Goal: Information Seeking & Learning: Find specific fact

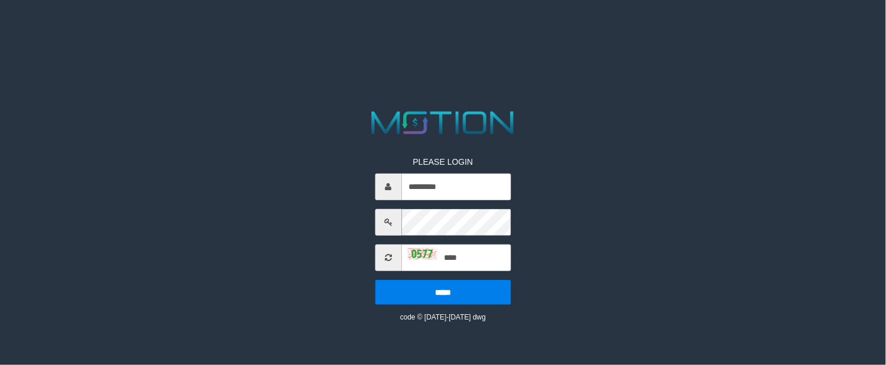
type input "****"
click at [375, 280] on input "*****" at bounding box center [443, 292] width 136 height 25
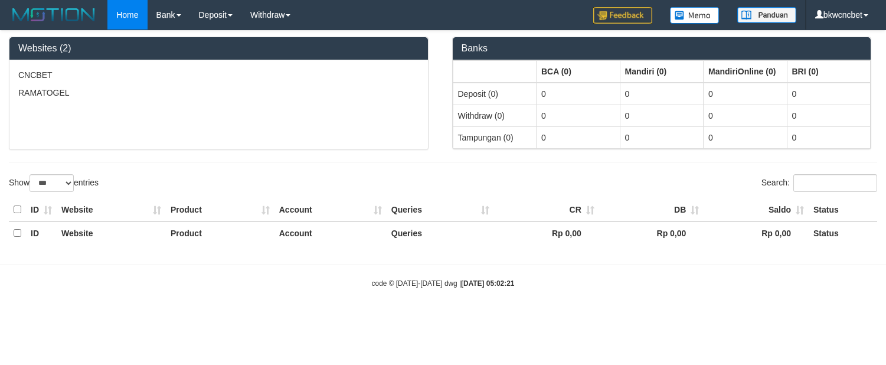
select select "***"
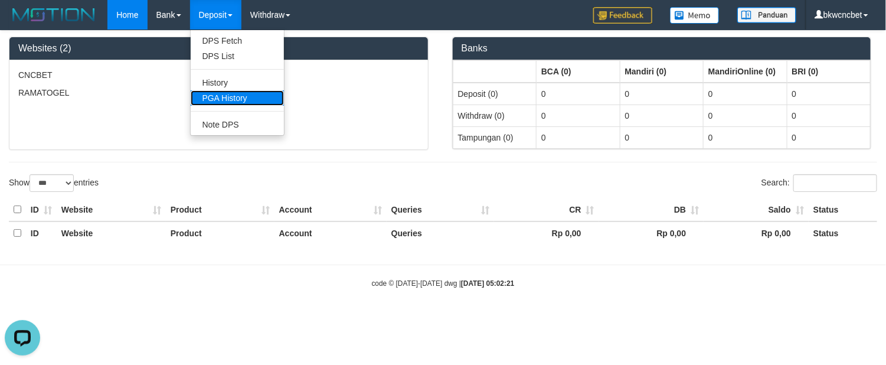
click at [232, 90] on link "PGA History" at bounding box center [237, 97] width 93 height 15
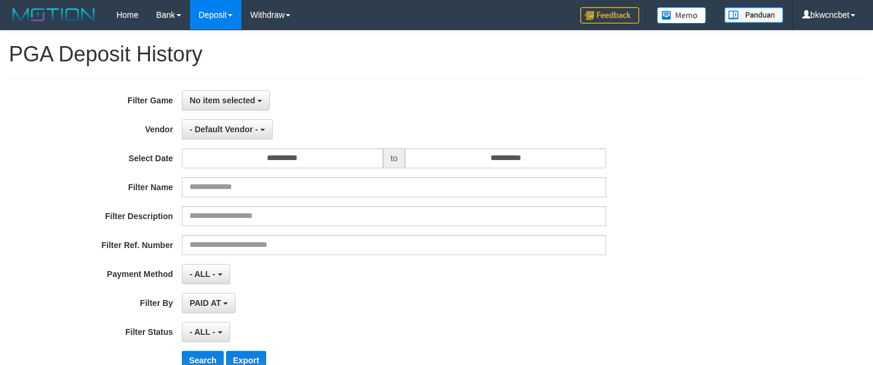
select select
select select "**"
click at [223, 96] on span "No item selected" at bounding box center [223, 100] width 66 height 9
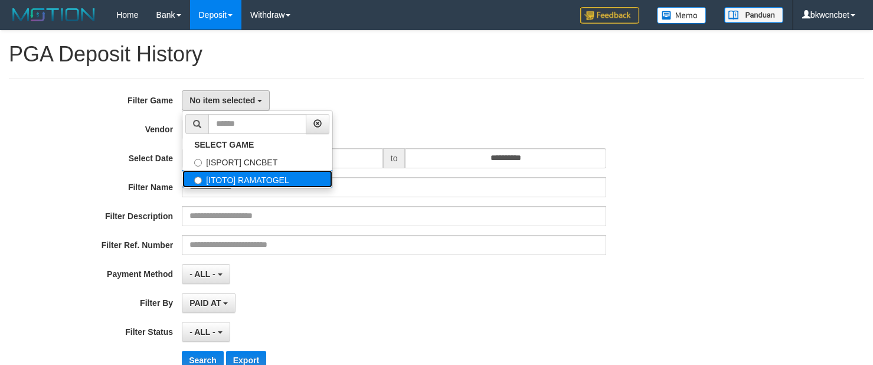
click at [255, 174] on label "[ITOTO] RAMATOGEL" at bounding box center [257, 179] width 150 height 18
select select "****"
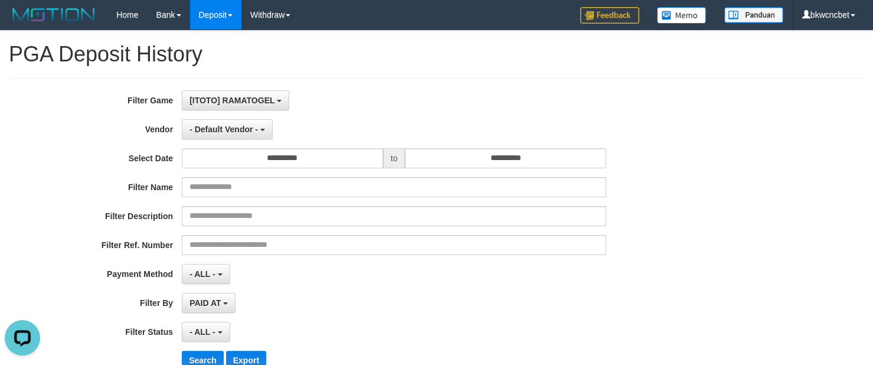
click at [257, 119] on div "**********" at bounding box center [364, 234] width 728 height 288
click at [293, 158] on input "**********" at bounding box center [282, 158] width 201 height 20
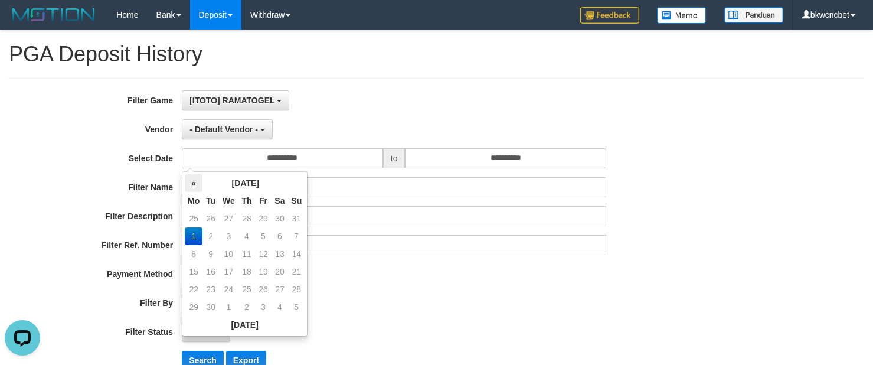
click at [195, 181] on th "«" at bounding box center [194, 183] width 18 height 18
click at [266, 214] on td "1" at bounding box center [263, 219] width 16 height 18
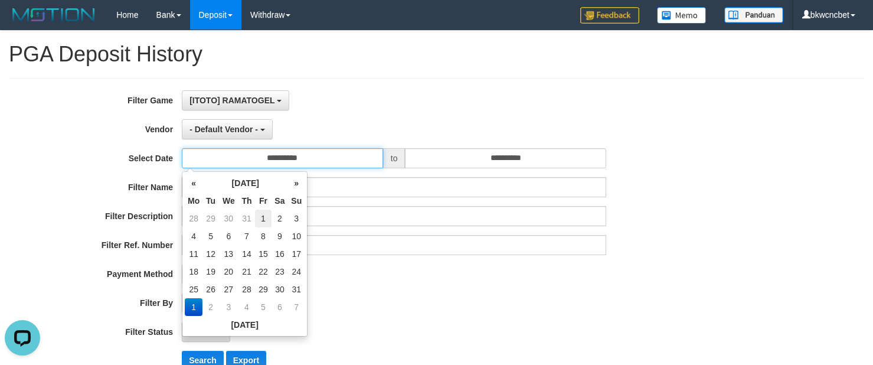
type input "**********"
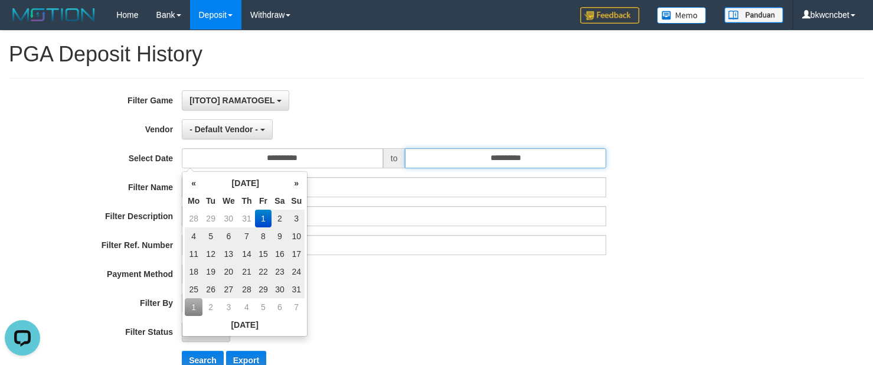
click at [450, 162] on input "**********" at bounding box center [505, 158] width 201 height 20
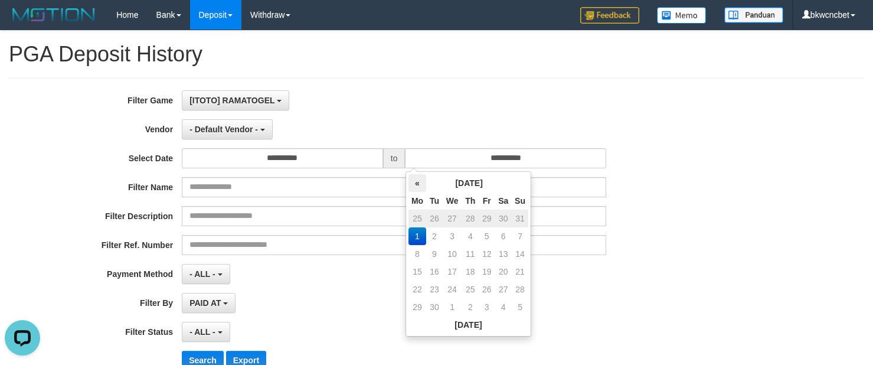
click at [416, 184] on th "«" at bounding box center [418, 183] width 18 height 18
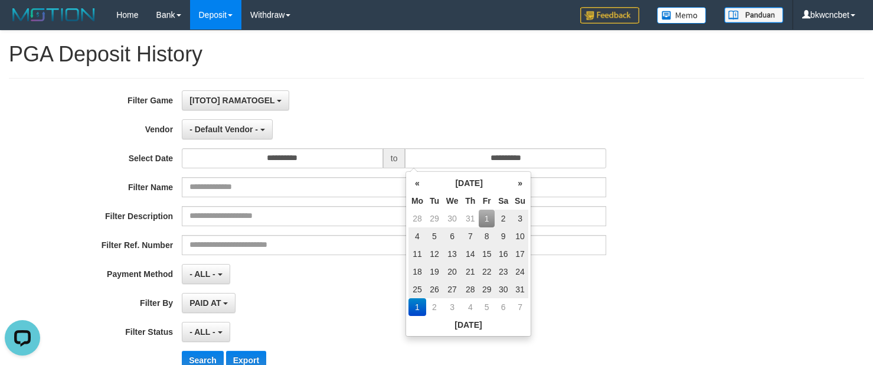
click at [524, 285] on td "31" at bounding box center [520, 289] width 17 height 18
type input "**********"
click at [491, 87] on div "**********" at bounding box center [436, 234] width 855 height 313
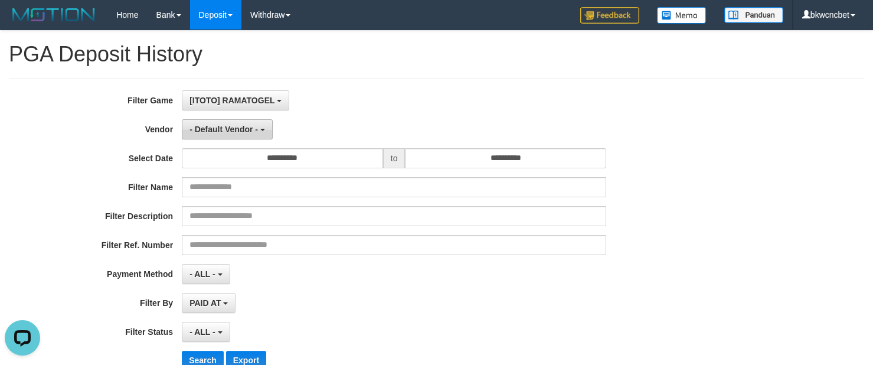
drag, startPoint x: 208, startPoint y: 126, endPoint x: 238, endPoint y: 146, distance: 35.9
click at [211, 128] on span "- Default Vendor -" at bounding box center [224, 129] width 68 height 9
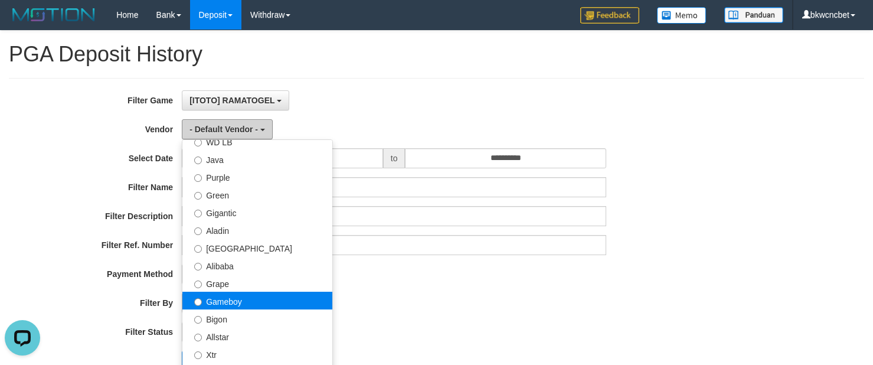
scroll to position [148, 0]
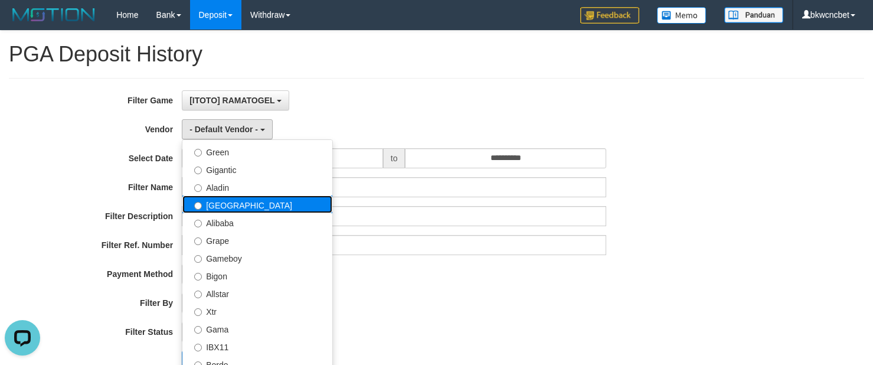
click at [236, 200] on label "Dubai" at bounding box center [257, 204] width 150 height 18
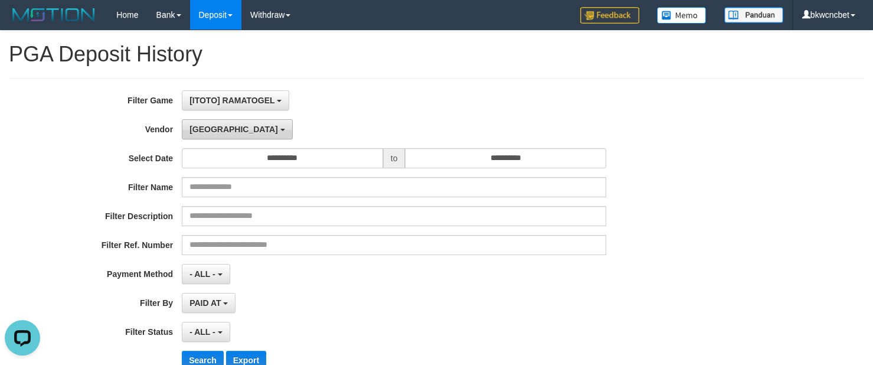
click at [215, 135] on button "Dubai" at bounding box center [237, 129] width 110 height 20
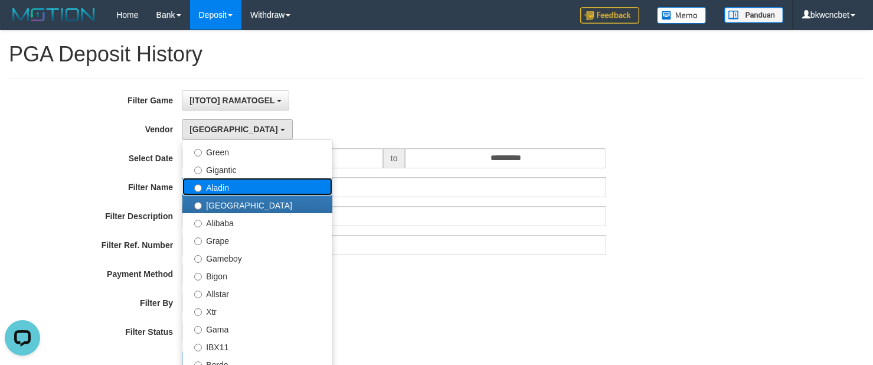
click at [237, 194] on label "Aladin" at bounding box center [257, 187] width 150 height 18
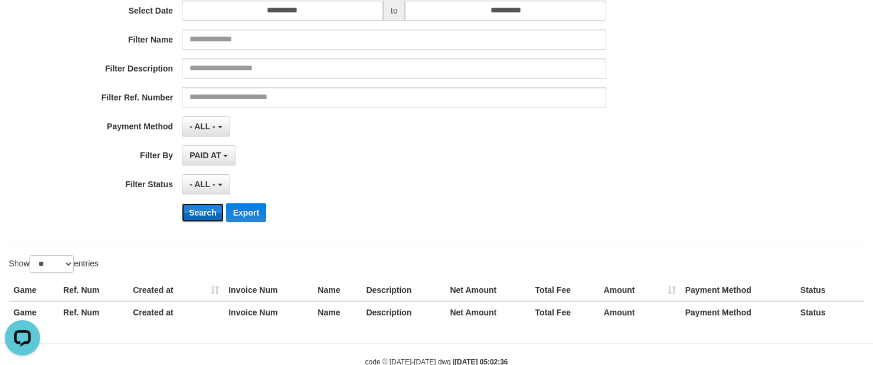
click at [204, 215] on button "Search" at bounding box center [203, 212] width 42 height 19
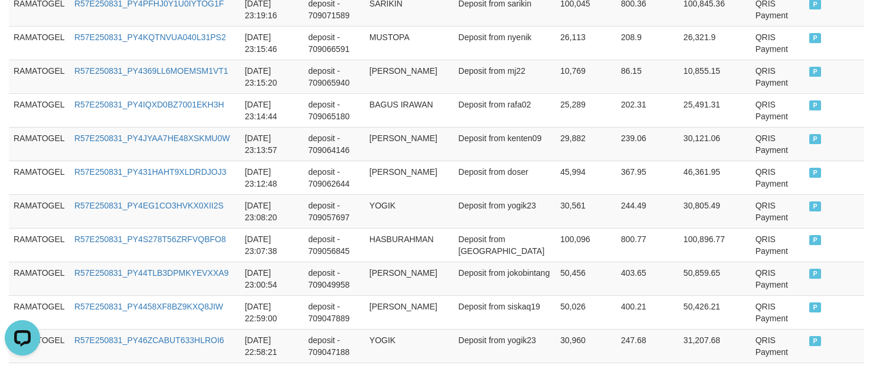
scroll to position [1088, 0]
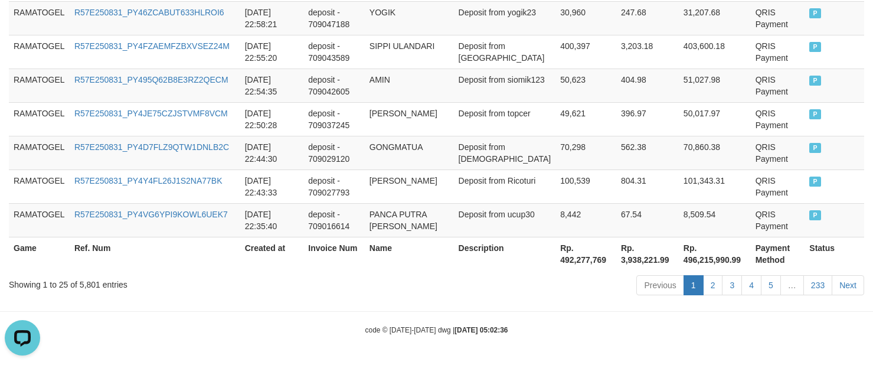
click at [574, 262] on th "Rp. 492,277,769" at bounding box center [586, 254] width 61 height 34
copy th "492,277,769"
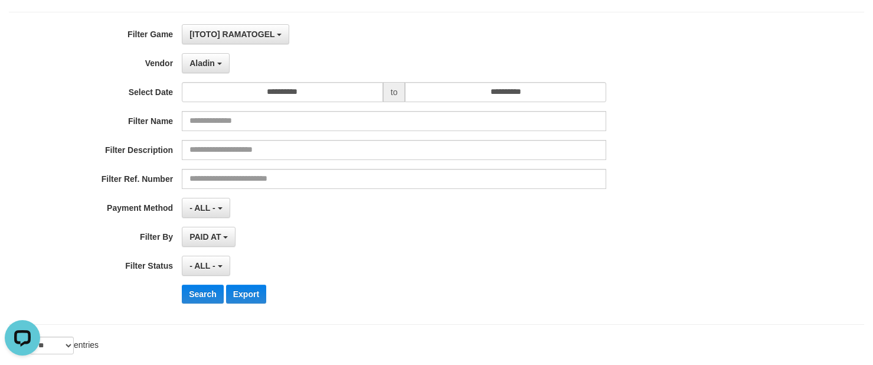
scroll to position [0, 0]
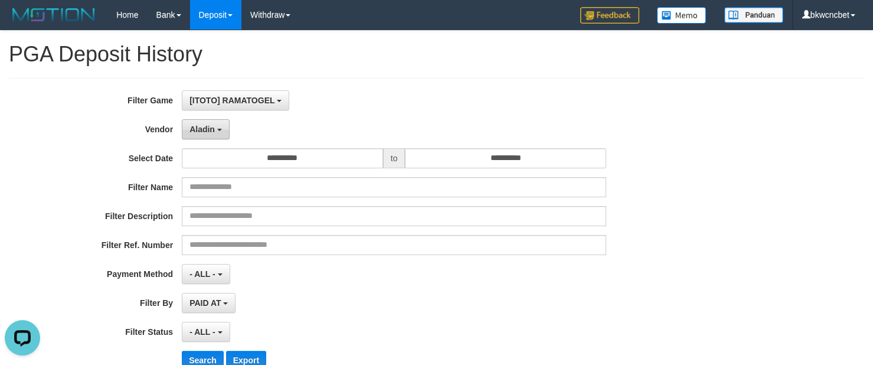
click at [218, 130] on b "button" at bounding box center [219, 130] width 5 height 2
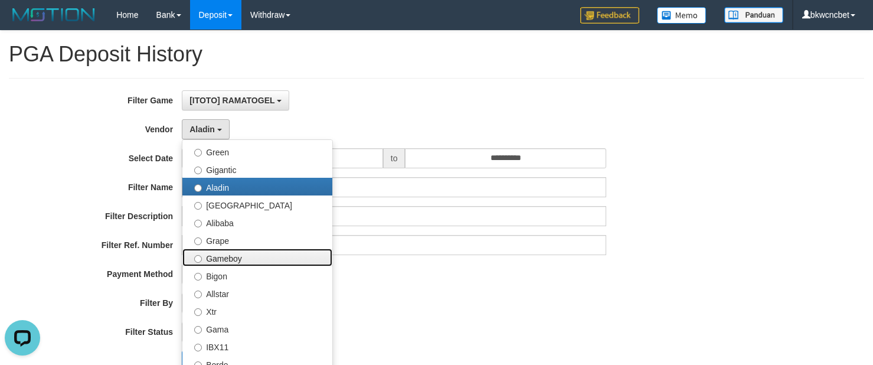
click at [248, 257] on label "Gameboy" at bounding box center [257, 258] width 150 height 18
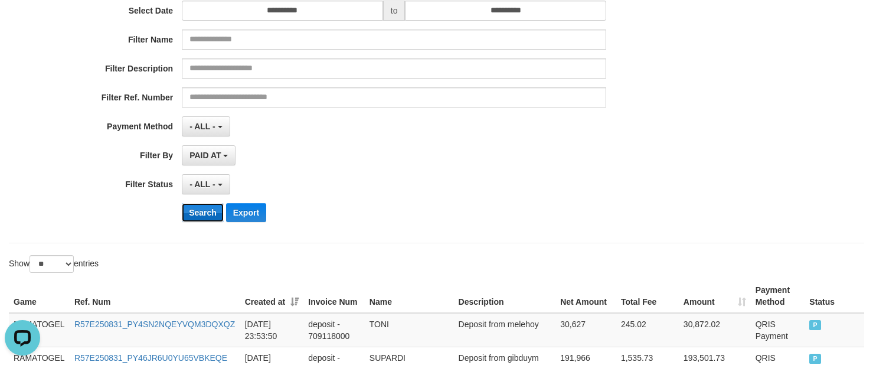
click at [202, 213] on button "Search" at bounding box center [203, 212] width 42 height 19
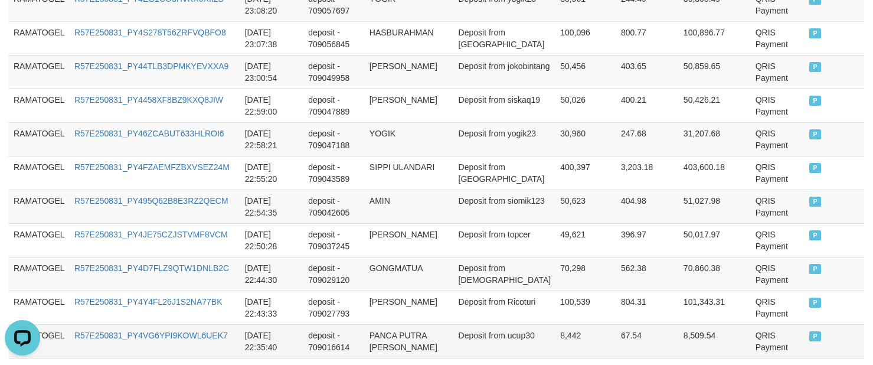
scroll to position [1088, 0]
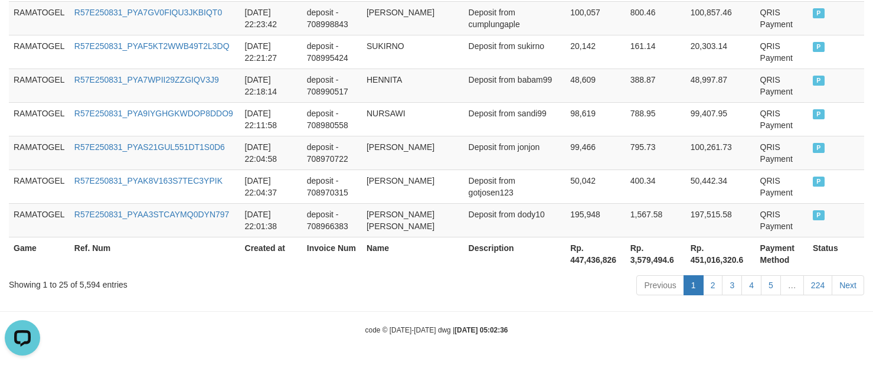
click at [567, 255] on th "Rp. 447,436,826" at bounding box center [596, 254] width 60 height 34
copy th "447,436,826"
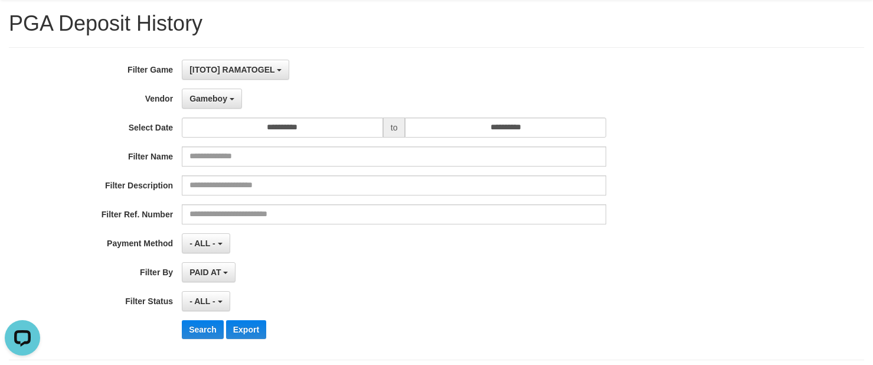
scroll to position [0, 0]
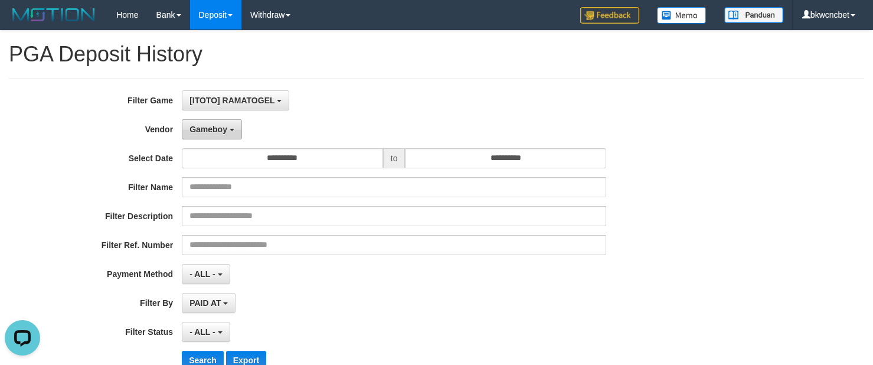
click at [218, 121] on button "Gameboy" at bounding box center [212, 129] width 60 height 20
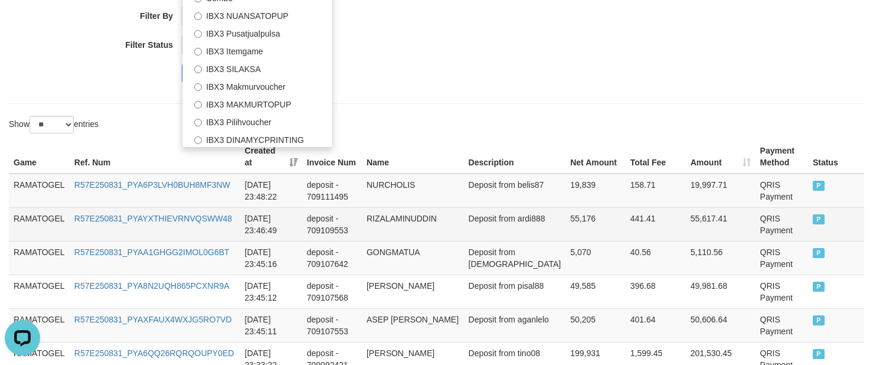
scroll to position [295, 0]
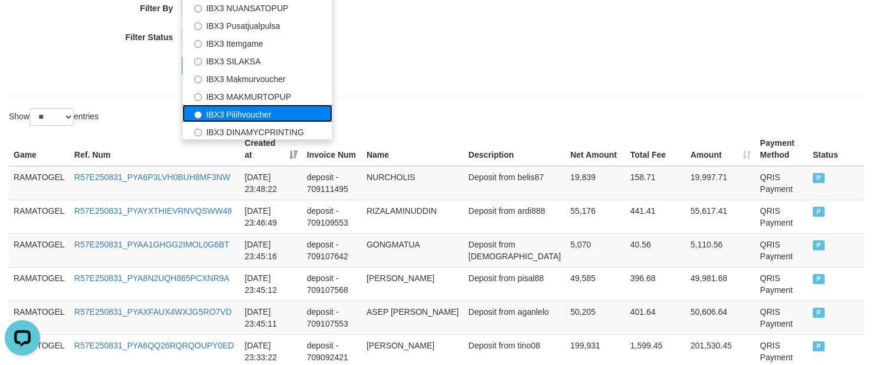
click at [253, 117] on label "IBX3 Pilihvoucher" at bounding box center [257, 113] width 150 height 18
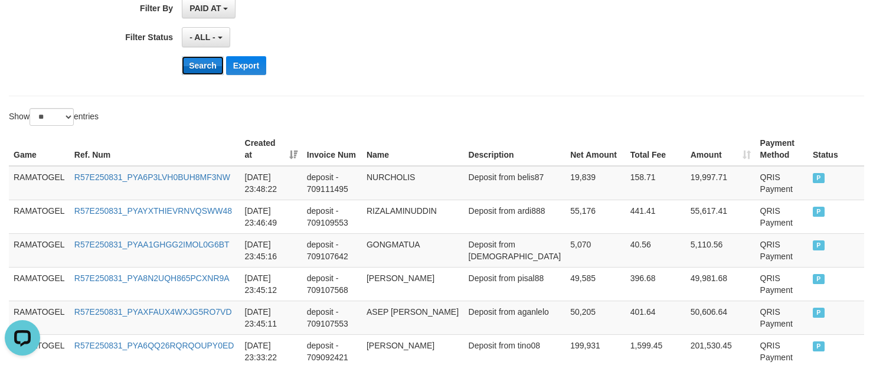
click at [204, 73] on button "Search" at bounding box center [203, 65] width 42 height 19
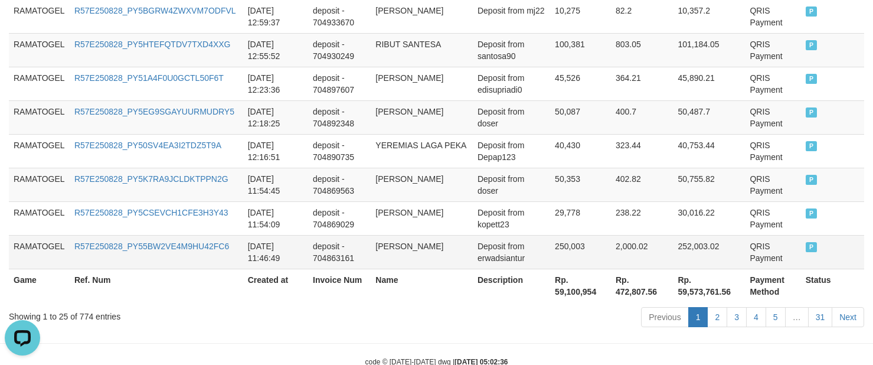
scroll to position [1076, 0]
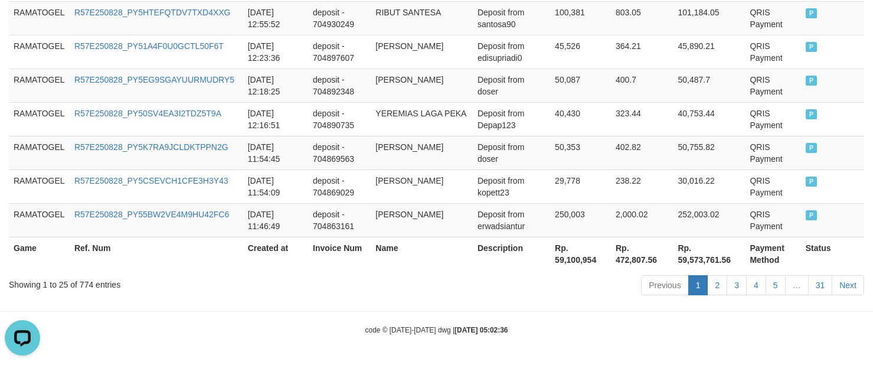
click at [562, 256] on th "Rp. 59,100,954" at bounding box center [580, 254] width 61 height 34
click at [560, 256] on th "Rp. 59,100,954" at bounding box center [580, 254] width 61 height 34
copy th "59,100,954"
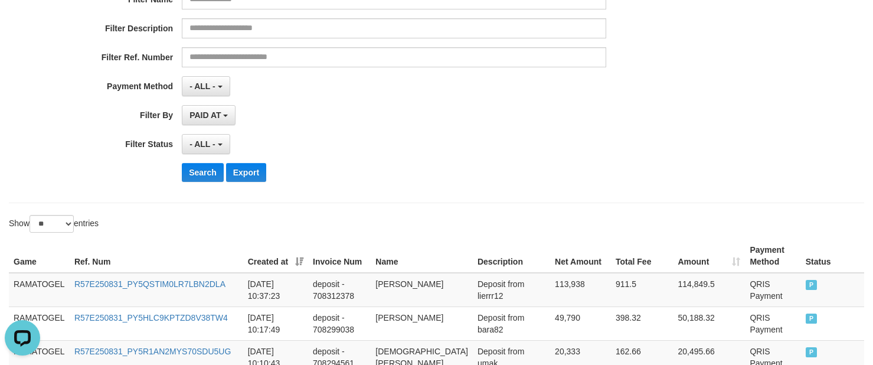
scroll to position [0, 0]
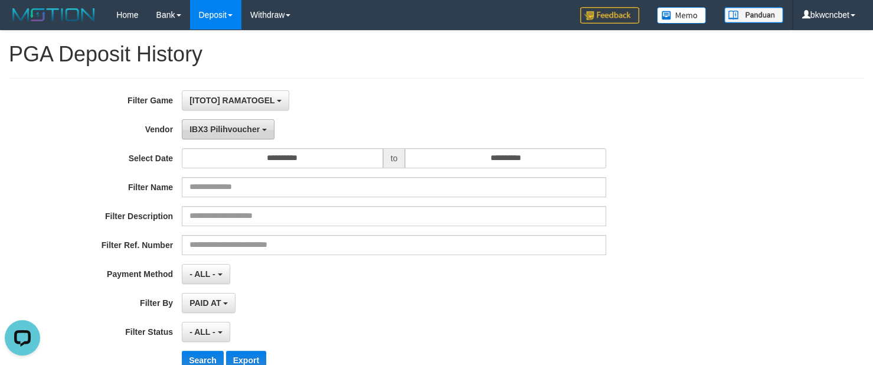
click at [210, 124] on button "IBX3 Pilihvoucher" at bounding box center [228, 129] width 93 height 20
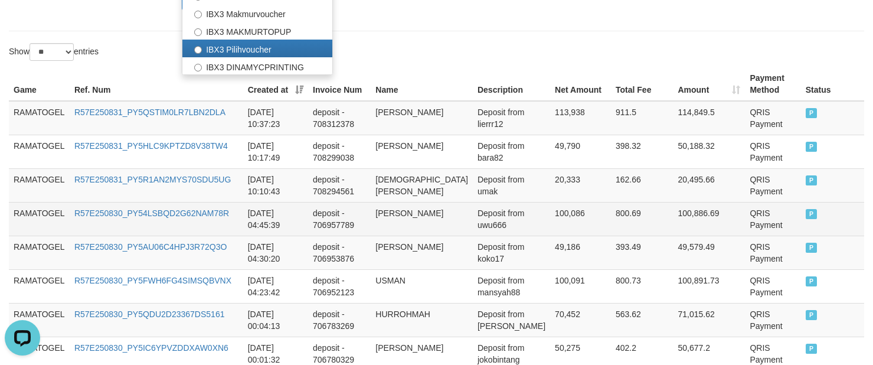
scroll to position [295, 0]
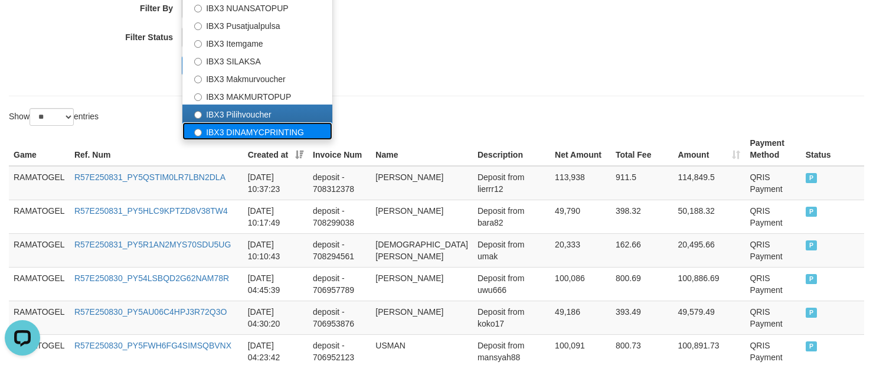
click at [263, 137] on label "IBX3 DINAMYCPRINTING" at bounding box center [257, 131] width 150 height 18
select select "**********"
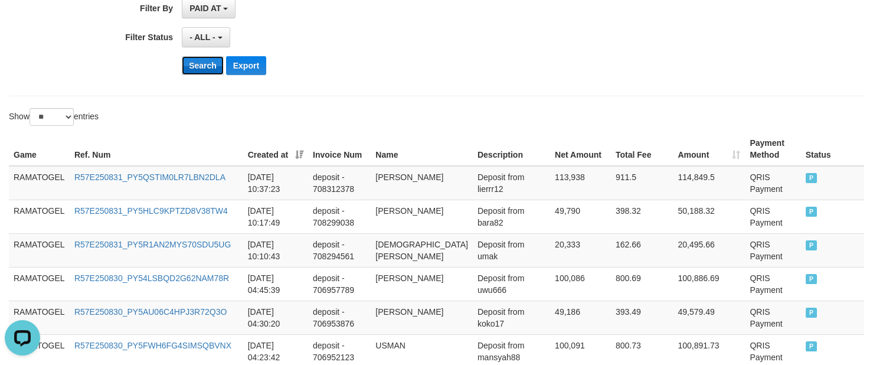
click at [195, 73] on button "Search" at bounding box center [203, 65] width 42 height 19
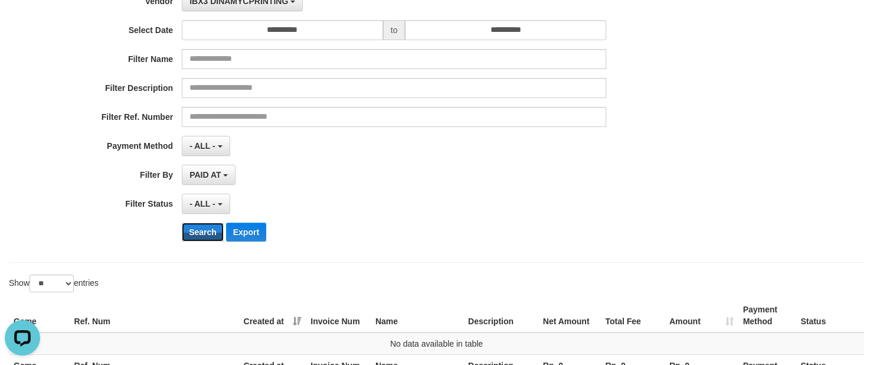
scroll to position [0, 0]
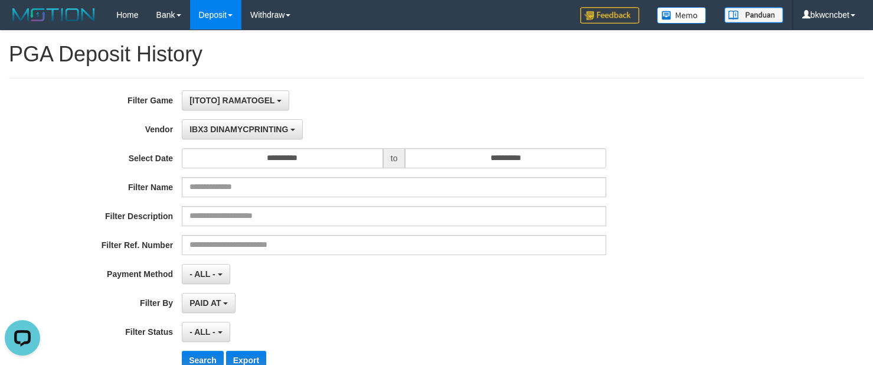
click at [227, 116] on div "**********" at bounding box center [364, 234] width 728 height 288
click at [249, 129] on span "IBX3 DINAMYCPRINTING" at bounding box center [239, 129] width 99 height 9
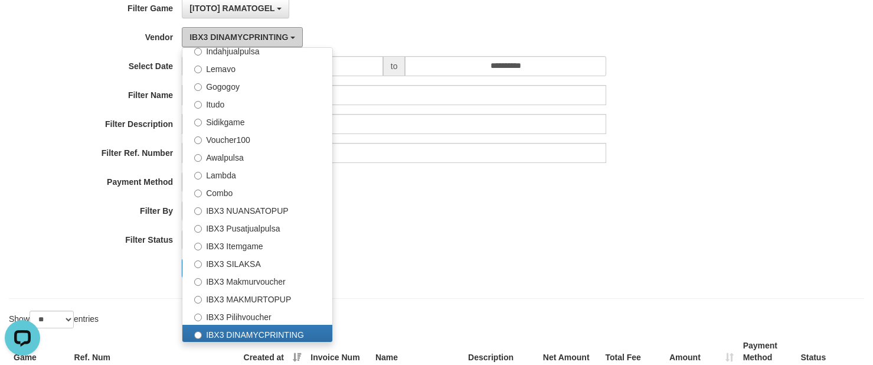
scroll to position [148, 0]
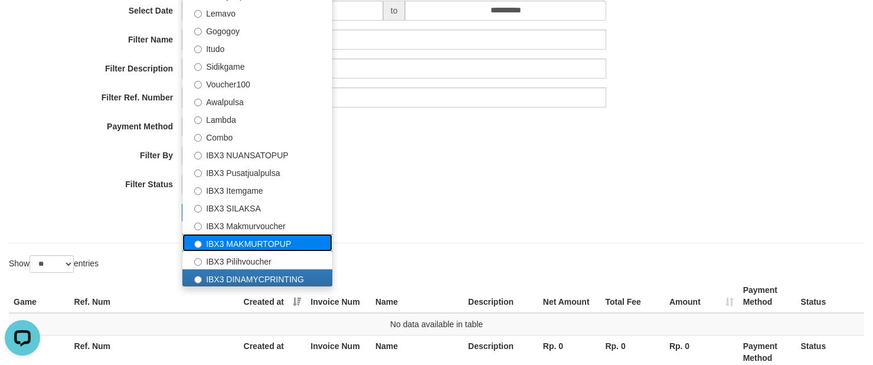
click at [262, 241] on label "IBX3 MAKMURTOPUP" at bounding box center [257, 243] width 150 height 18
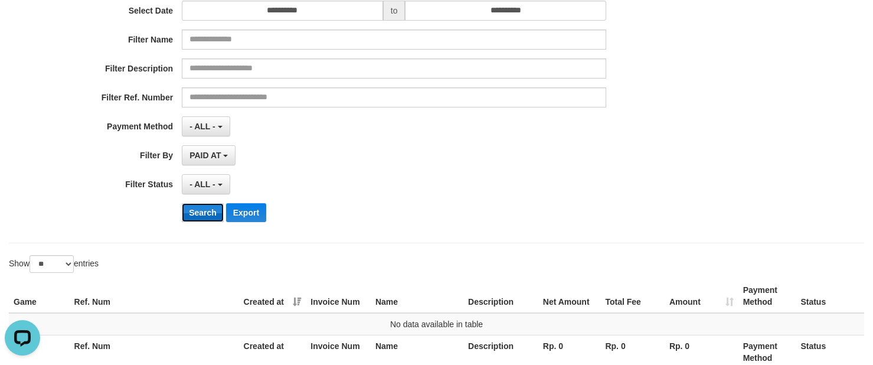
click at [213, 215] on button "Search" at bounding box center [203, 212] width 42 height 19
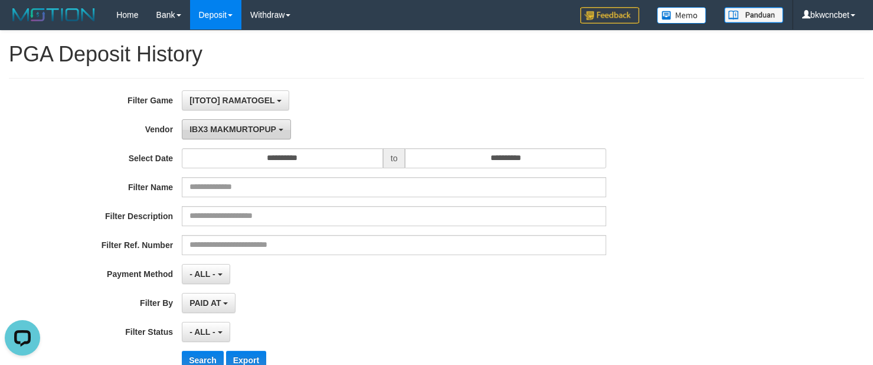
click at [222, 133] on span "IBX3 MAKMURTOPUP" at bounding box center [233, 129] width 87 height 9
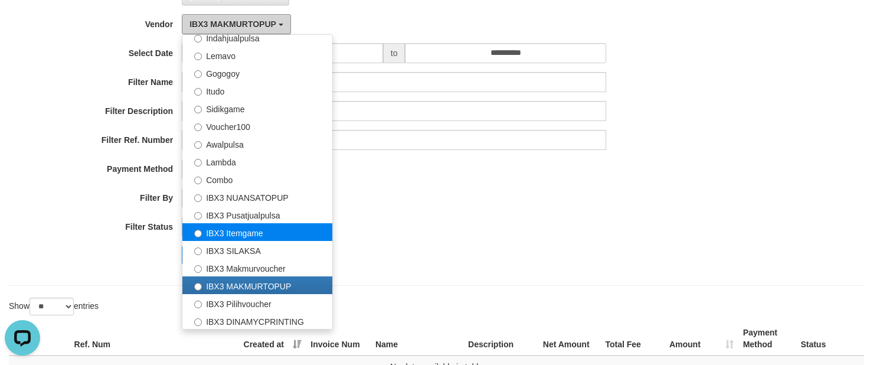
scroll to position [148, 0]
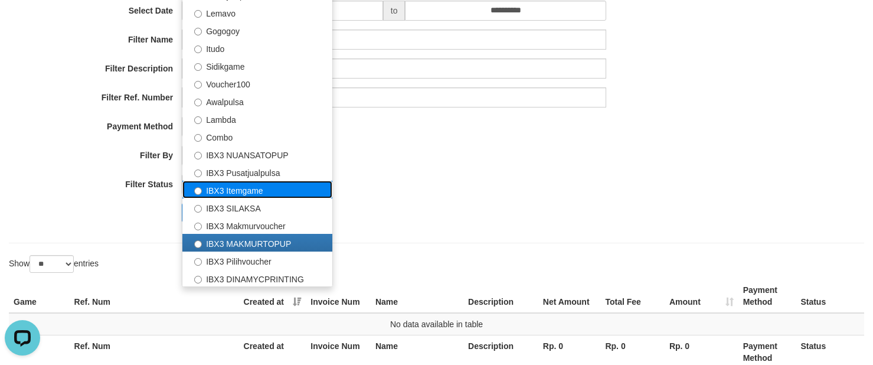
click at [259, 181] on label "IBX3 Itemgame" at bounding box center [257, 190] width 150 height 18
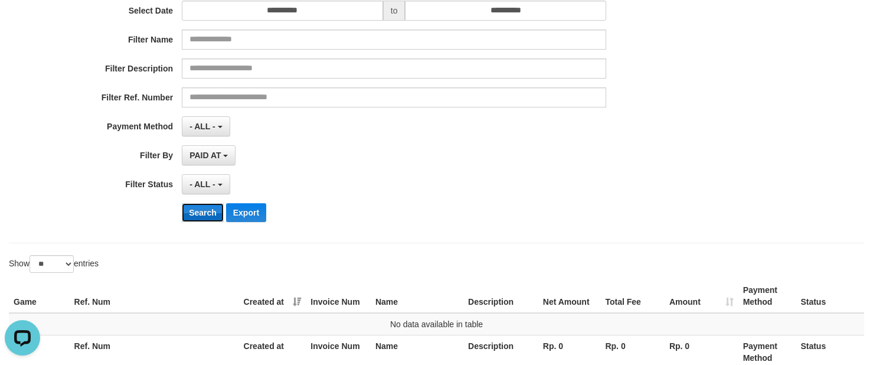
click at [217, 210] on button "Search" at bounding box center [203, 212] width 42 height 19
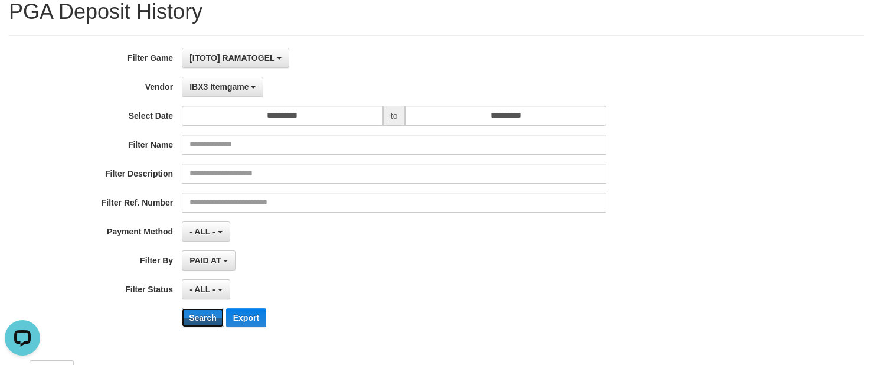
scroll to position [0, 0]
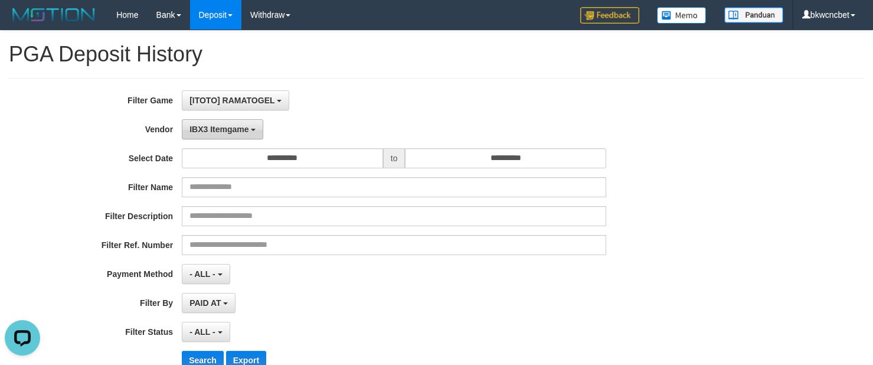
click at [227, 132] on span "IBX3 Itemgame" at bounding box center [219, 129] width 59 height 9
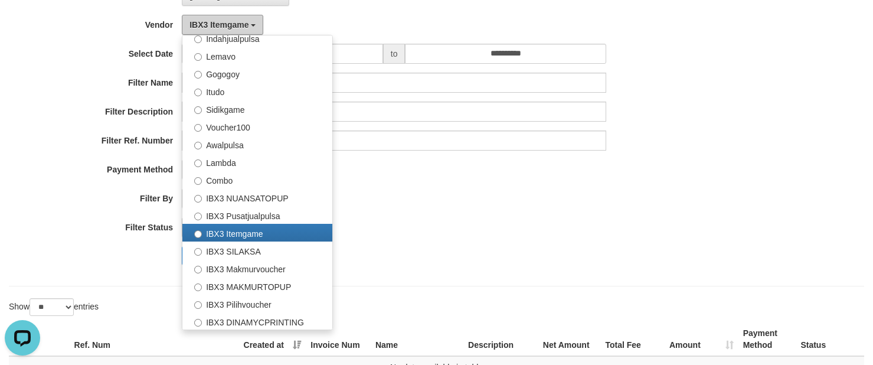
scroll to position [148, 0]
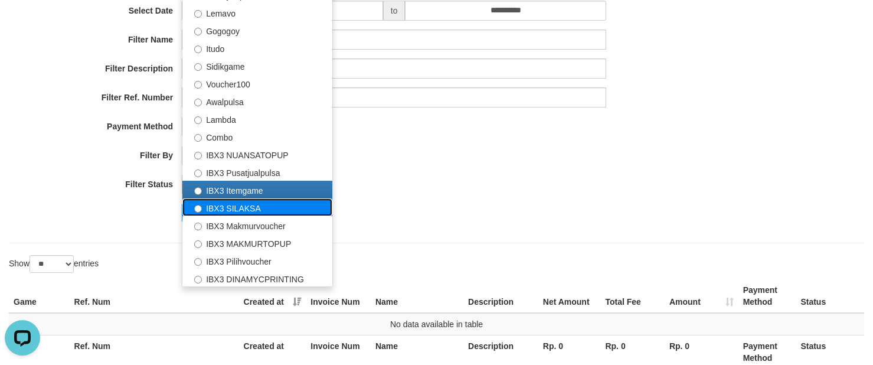
click at [257, 207] on label "IBX3 SILAKSA" at bounding box center [257, 207] width 150 height 18
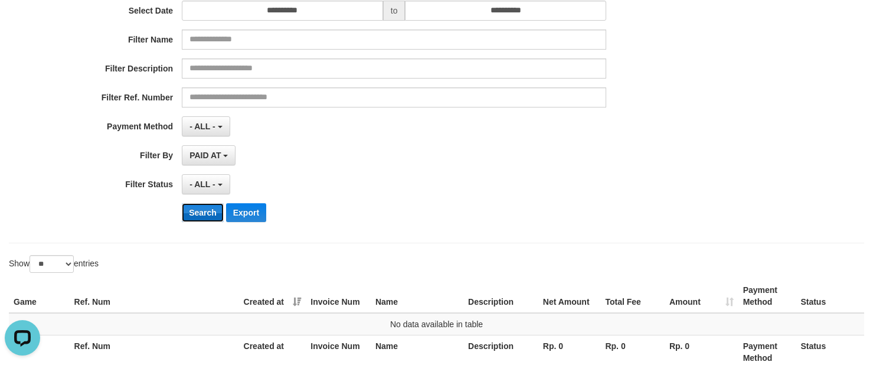
click at [218, 215] on button "Search" at bounding box center [203, 212] width 42 height 19
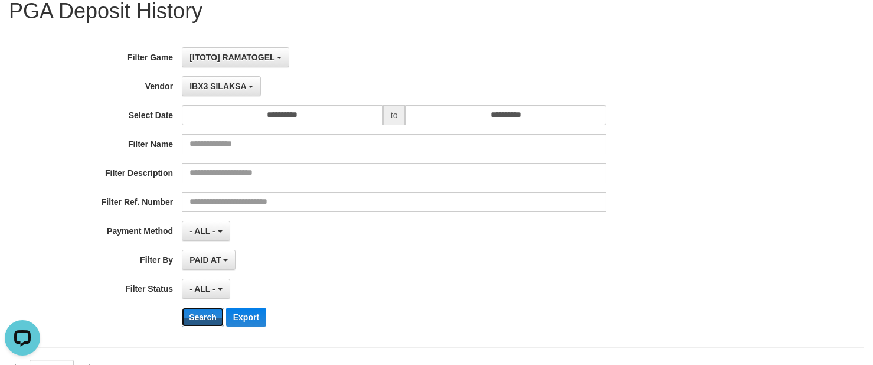
scroll to position [0, 0]
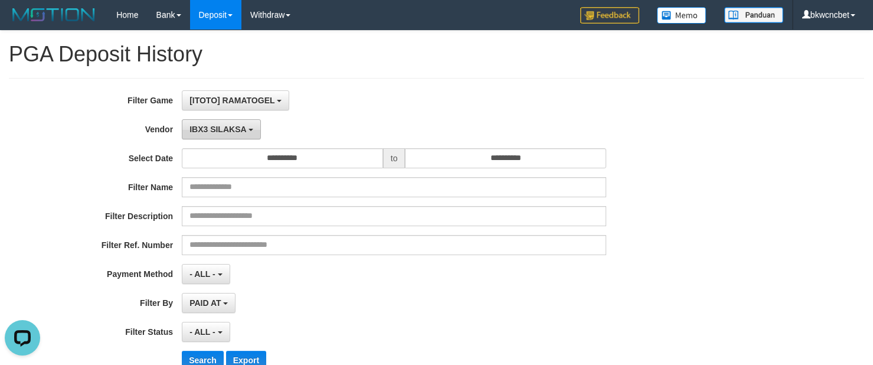
click at [232, 139] on button "IBX3 SILAKSA" at bounding box center [221, 129] width 79 height 20
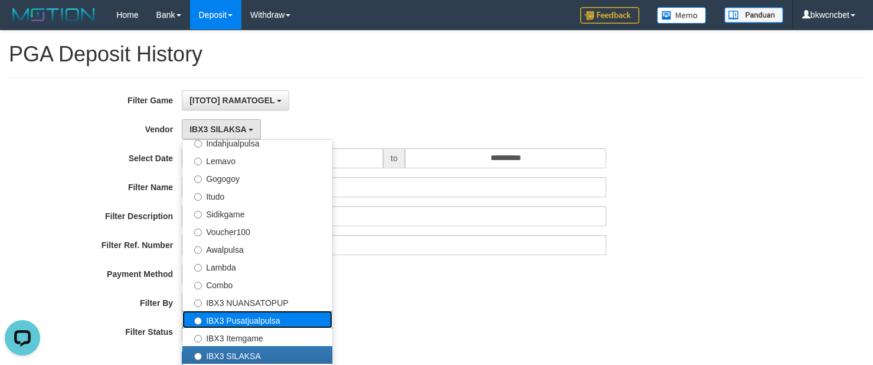
click at [250, 324] on label "IBX3 Pusatjualpulsa" at bounding box center [257, 320] width 150 height 18
select select "**********"
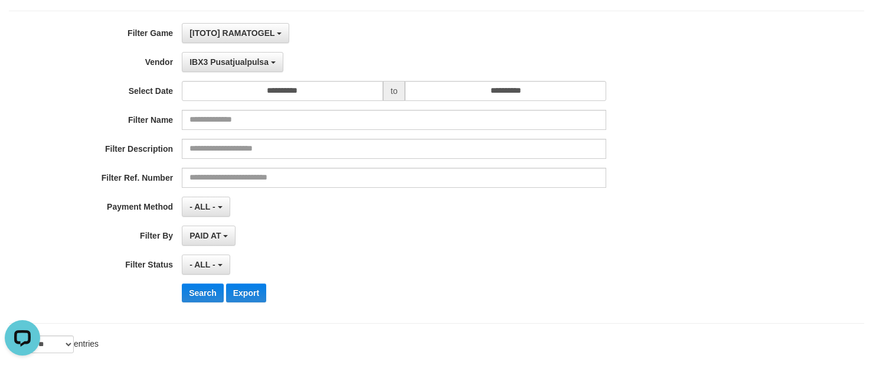
scroll to position [148, 0]
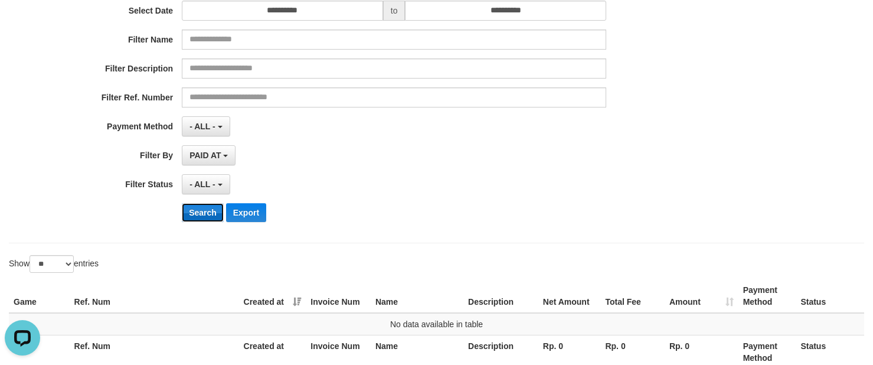
click at [207, 218] on button "Search" at bounding box center [203, 212] width 42 height 19
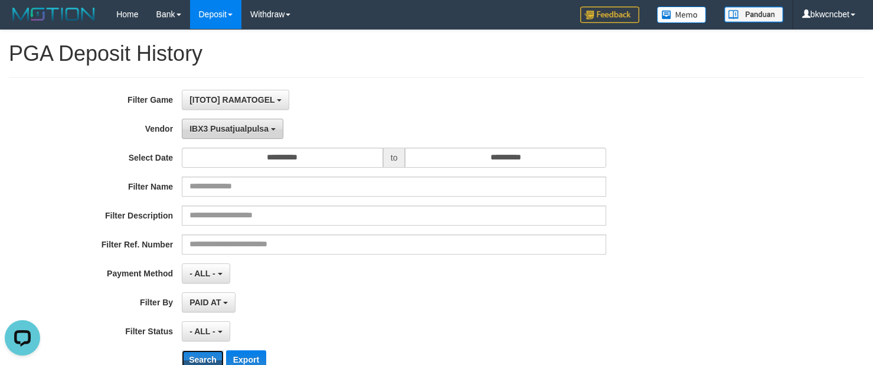
scroll to position [0, 0]
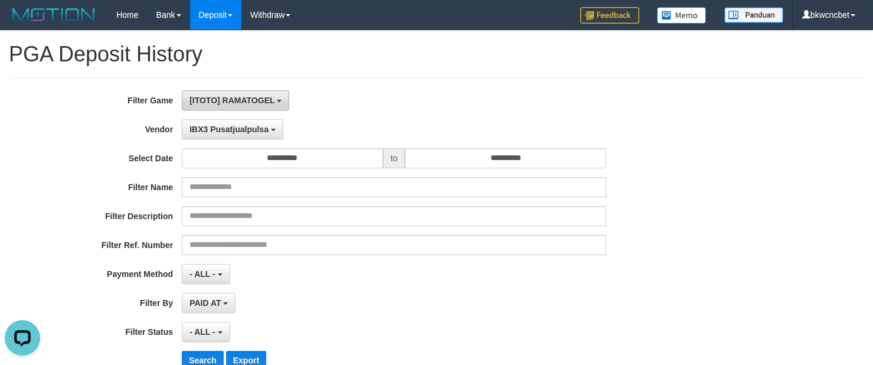
click at [233, 92] on button "[ITOTO] RAMATOGEL" at bounding box center [235, 100] width 107 height 20
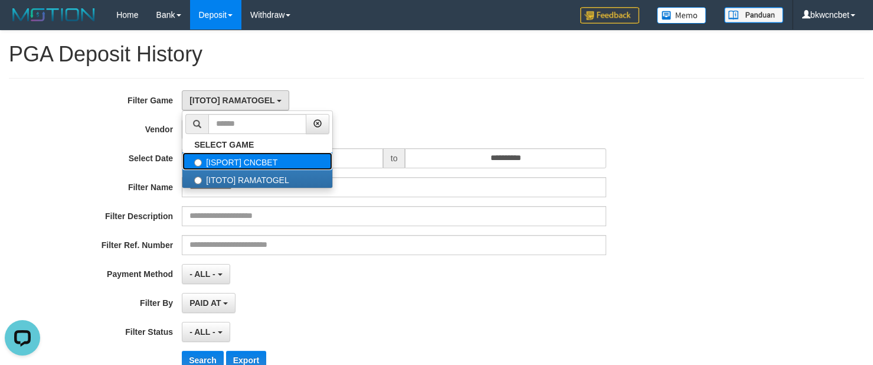
click at [252, 159] on label "[ISPORT] CNCBET" at bounding box center [257, 161] width 150 height 18
select select "****"
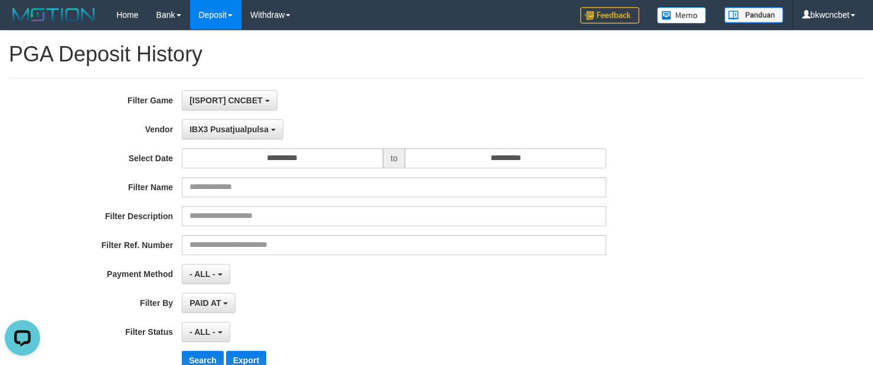
click at [401, 84] on div "**********" at bounding box center [436, 234] width 855 height 313
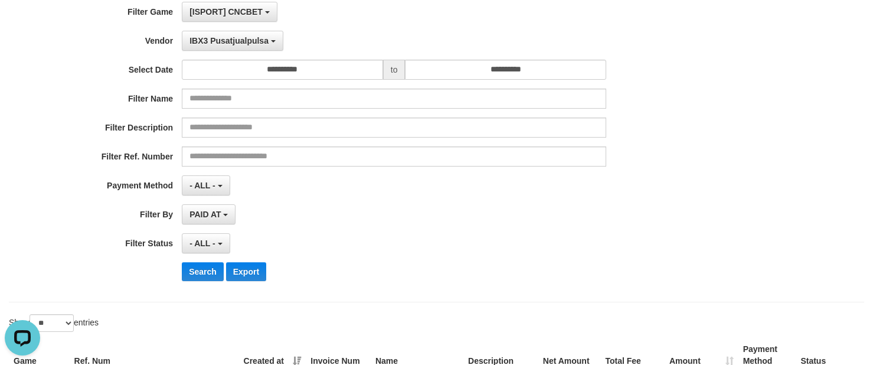
scroll to position [148, 0]
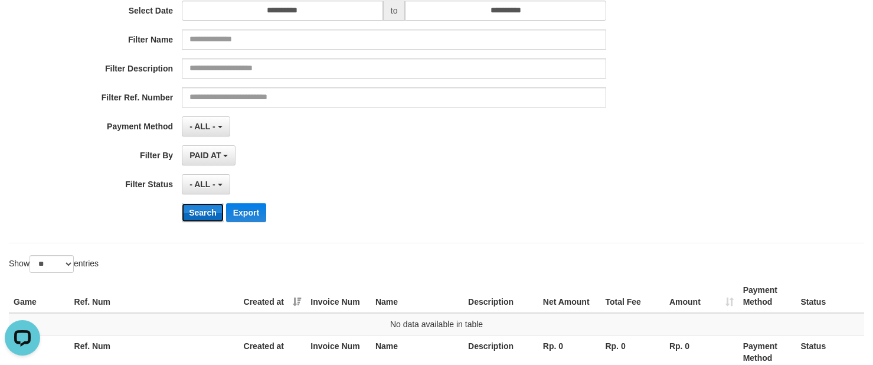
click at [208, 220] on button "Search" at bounding box center [203, 212] width 42 height 19
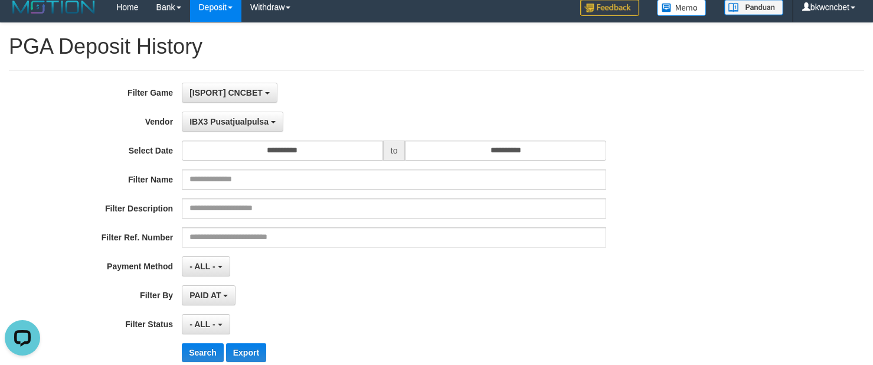
scroll to position [0, 0]
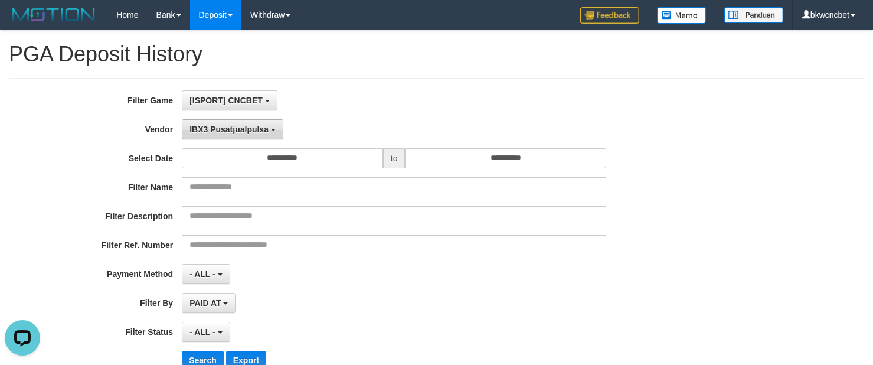
click at [229, 124] on button "IBX3 Pusatjualpulsa" at bounding box center [233, 129] width 102 height 20
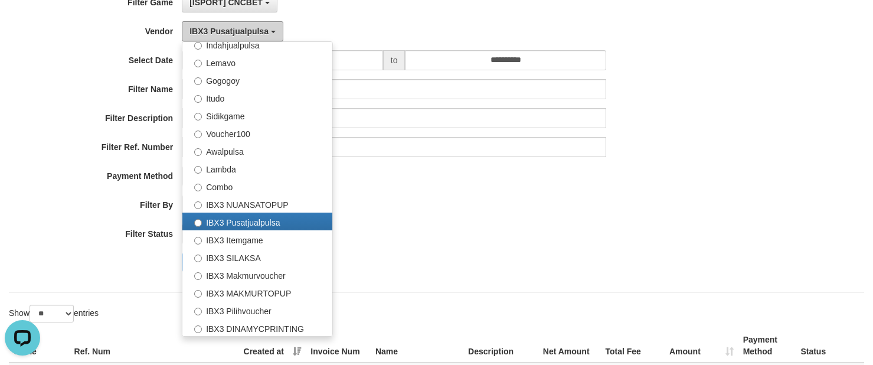
scroll to position [250, 0]
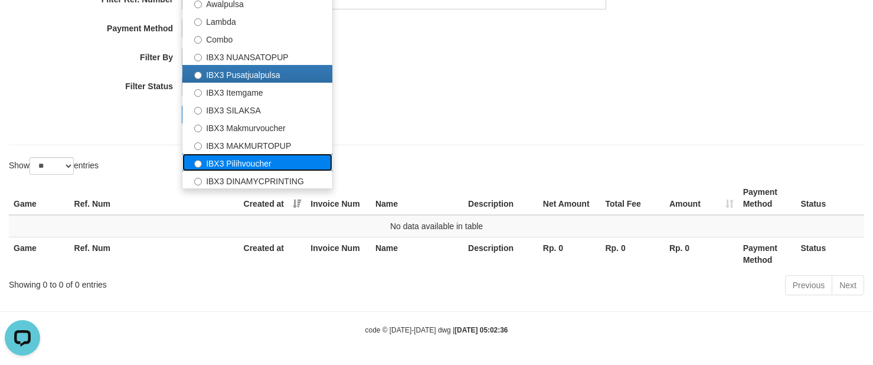
click at [254, 158] on label "IBX3 Pilihvoucher" at bounding box center [257, 163] width 150 height 18
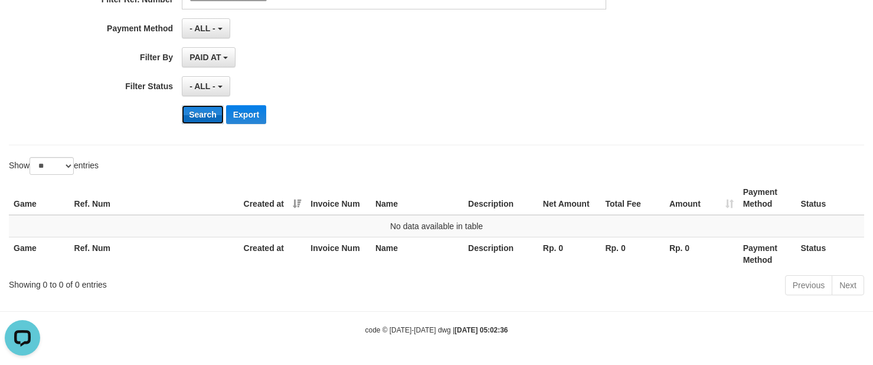
click at [213, 117] on button "Search" at bounding box center [203, 114] width 42 height 19
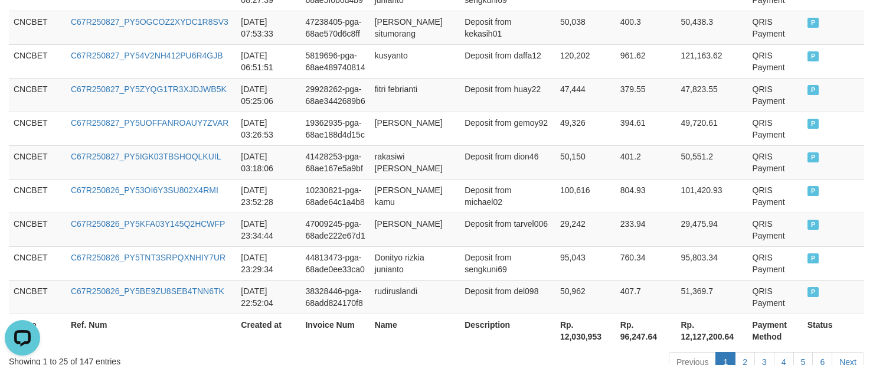
scroll to position [1076, 0]
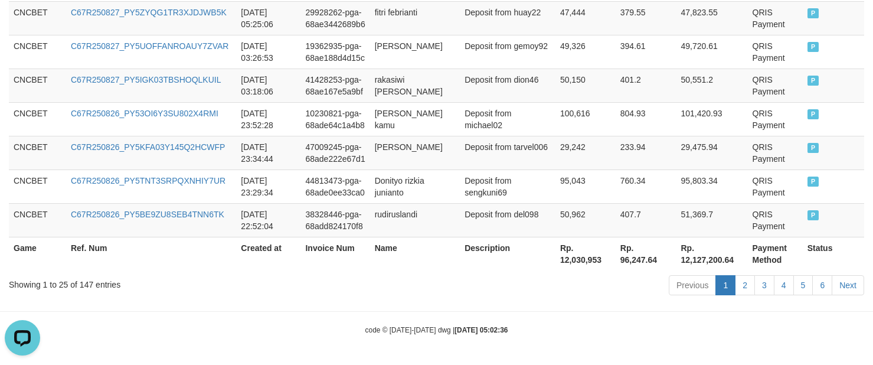
click at [564, 260] on th "Rp. 12,030,953" at bounding box center [586, 254] width 60 height 34
copy th "12,030,953"
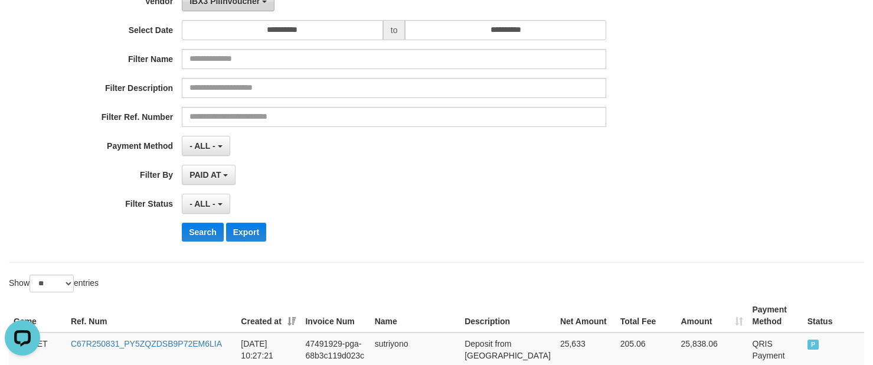
scroll to position [0, 0]
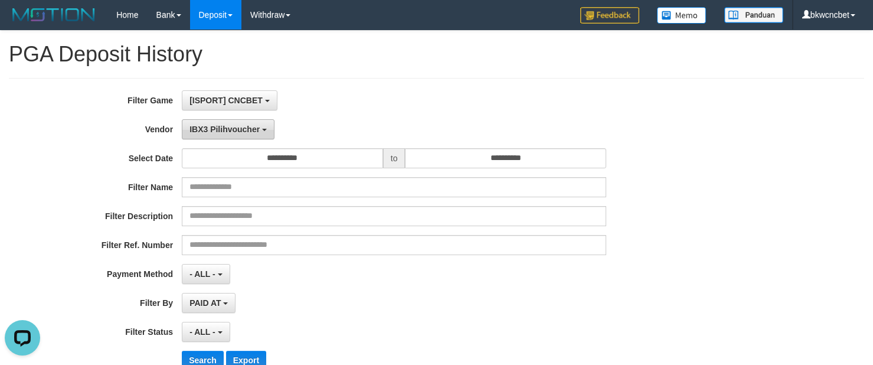
drag, startPoint x: 218, startPoint y: 124, endPoint x: 250, endPoint y: 195, distance: 77.7
click at [218, 124] on button "IBX3 Pilihvoucher" at bounding box center [228, 129] width 93 height 20
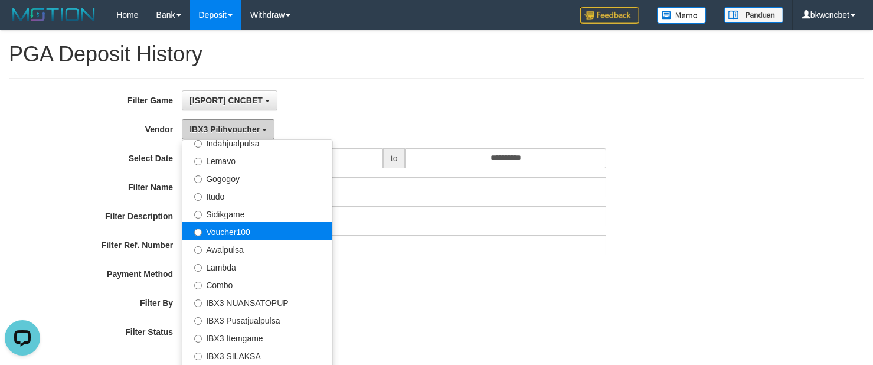
scroll to position [239, 0]
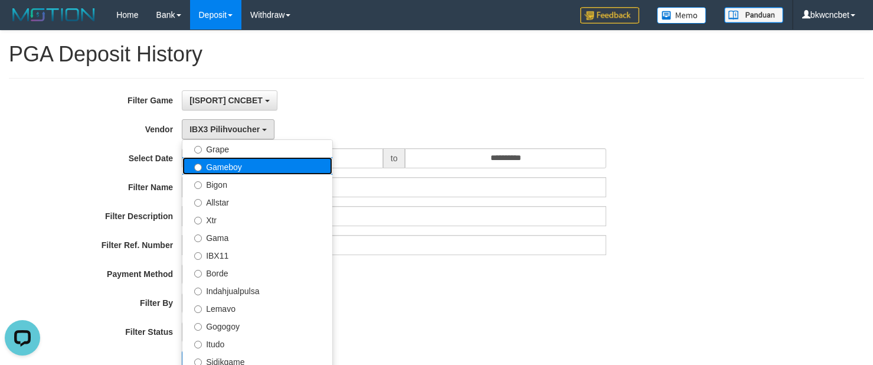
click at [234, 171] on label "Gameboy" at bounding box center [257, 166] width 150 height 18
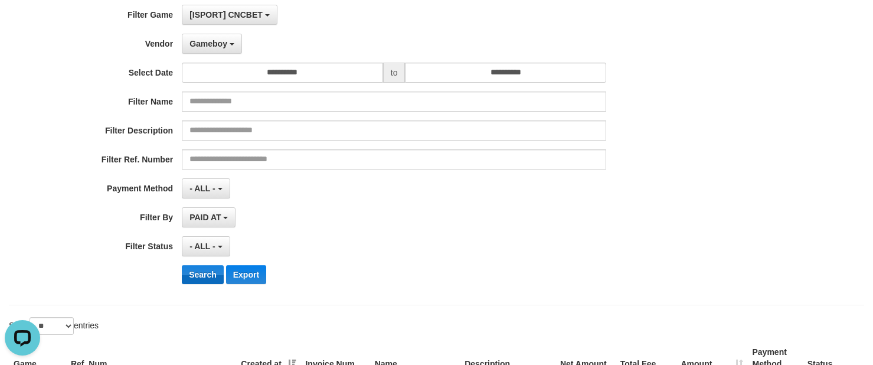
scroll to position [148, 0]
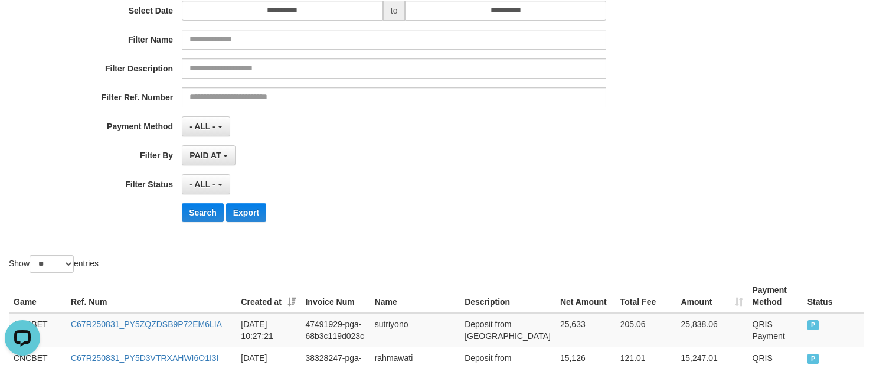
click at [199, 226] on div "**********" at bounding box center [364, 87] width 728 height 288
click at [210, 218] on button "Search" at bounding box center [203, 212] width 42 height 19
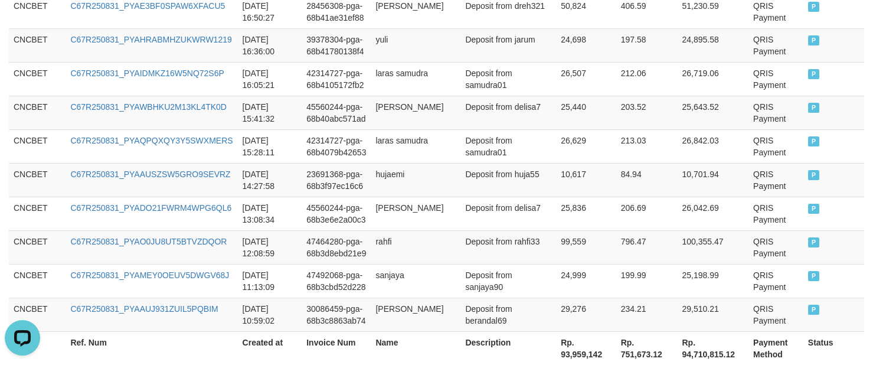
scroll to position [1076, 0]
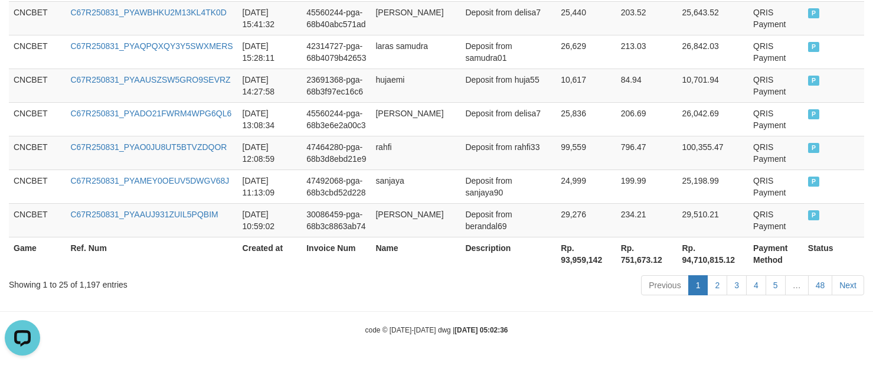
click at [564, 257] on th "Rp. 93,959,142" at bounding box center [586, 254] width 60 height 34
copy th "93,959,142"
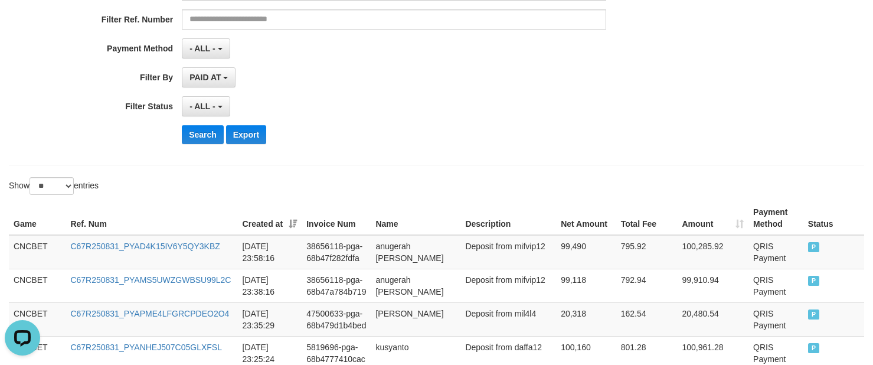
scroll to position [43, 0]
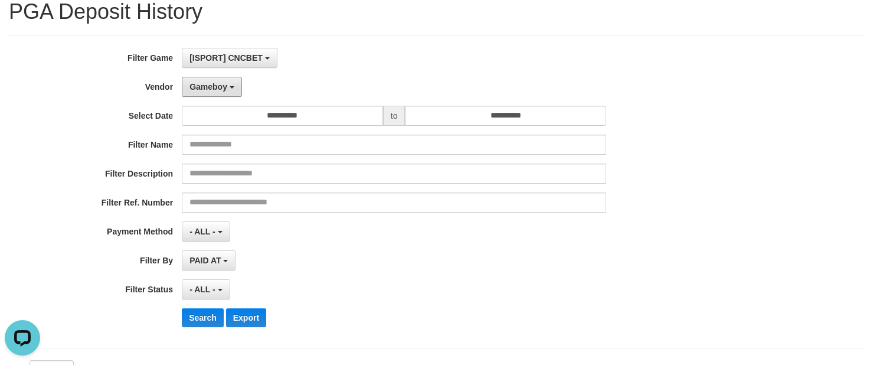
drag, startPoint x: 222, startPoint y: 83, endPoint x: 277, endPoint y: 213, distance: 141.0
click at [222, 83] on span "Gameboy" at bounding box center [209, 86] width 38 height 9
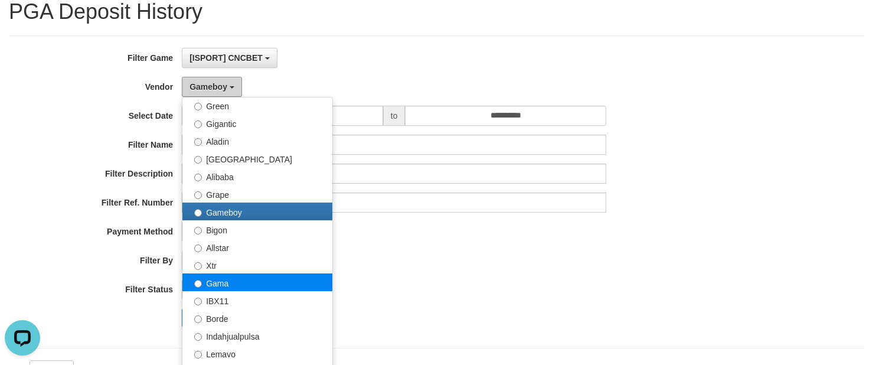
scroll to position [91, 0]
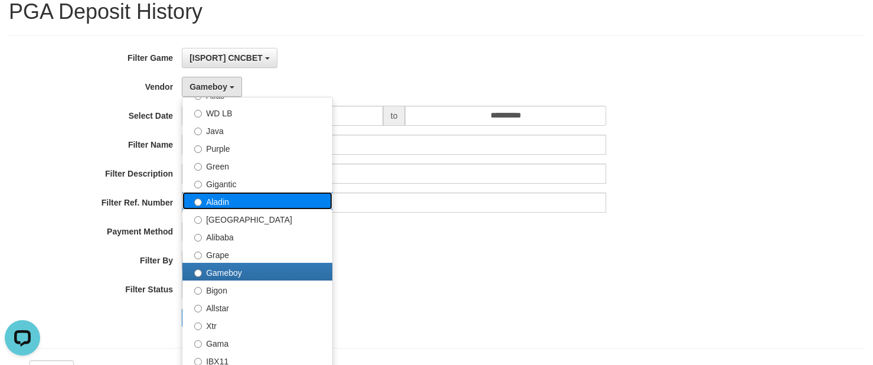
click at [230, 195] on label "Aladin" at bounding box center [257, 201] width 150 height 18
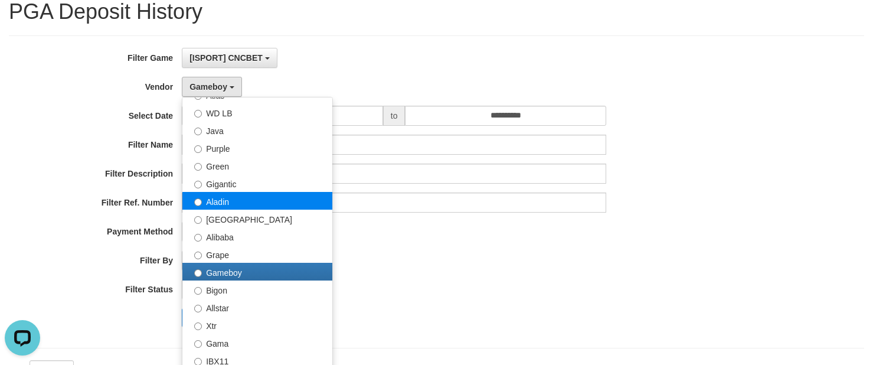
select select "**********"
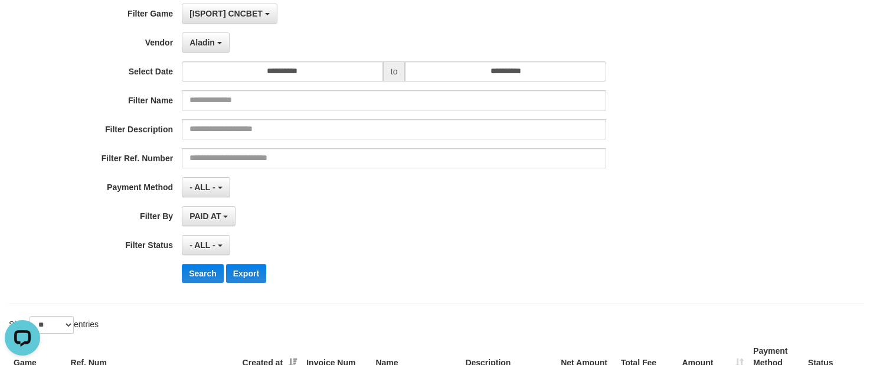
scroll to position [190, 0]
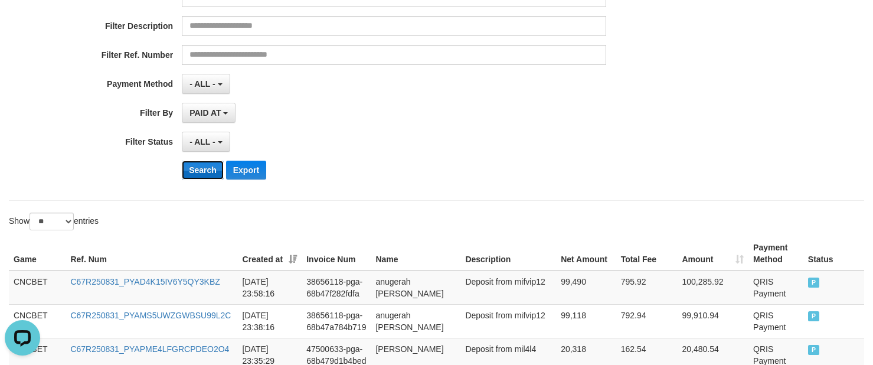
click at [201, 172] on button "Search" at bounding box center [203, 170] width 42 height 19
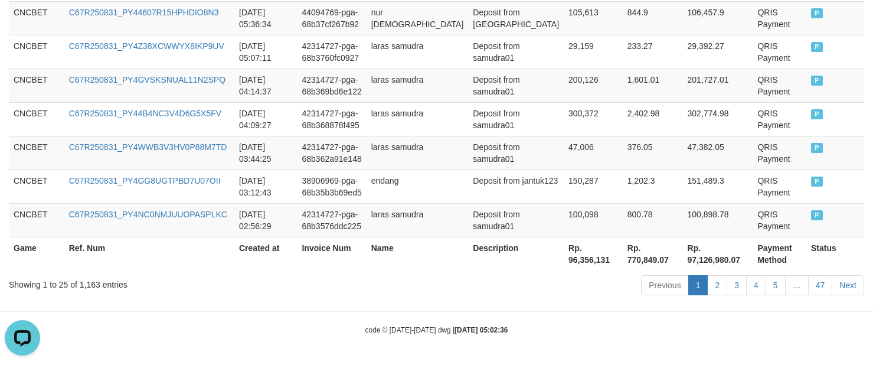
scroll to position [1076, 0]
click at [573, 262] on th "Rp. 96,356,131" at bounding box center [593, 254] width 59 height 34
copy th "96,356,131"
